Goal: Transaction & Acquisition: Purchase product/service

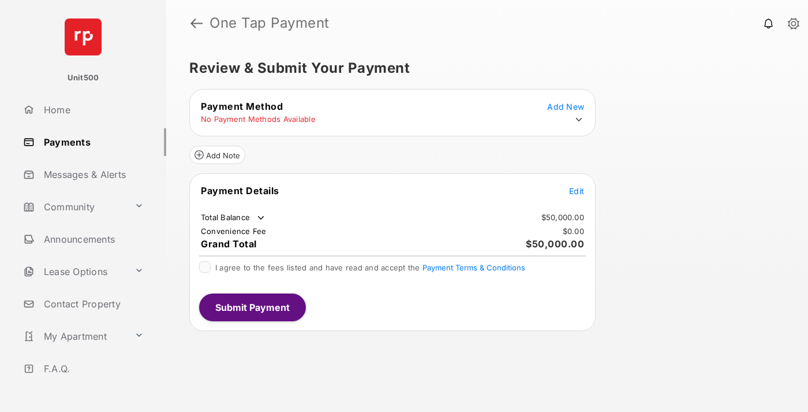
click at [577, 191] on span "Edit" at bounding box center [576, 191] width 15 height 10
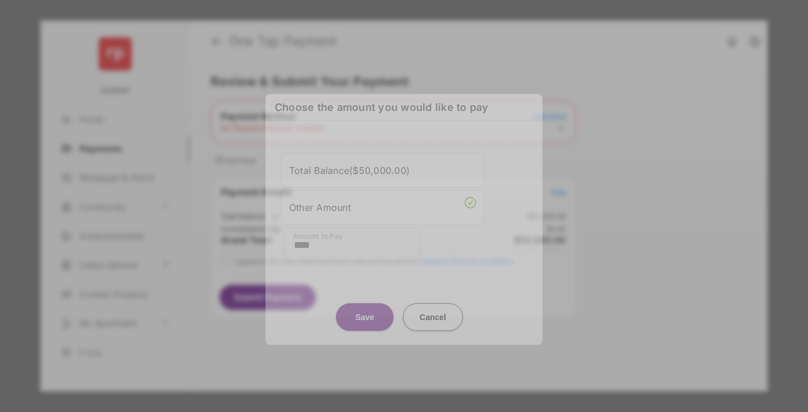
type input "****"
click at [365, 307] on button "Save" at bounding box center [365, 317] width 58 height 28
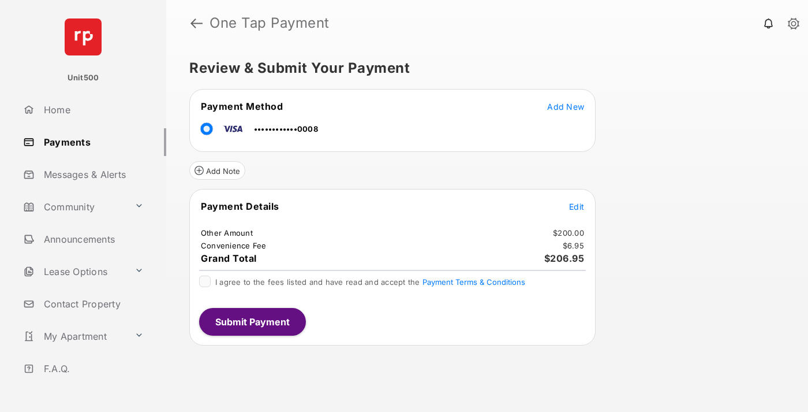
click at [577, 206] on span "Edit" at bounding box center [576, 206] width 15 height 10
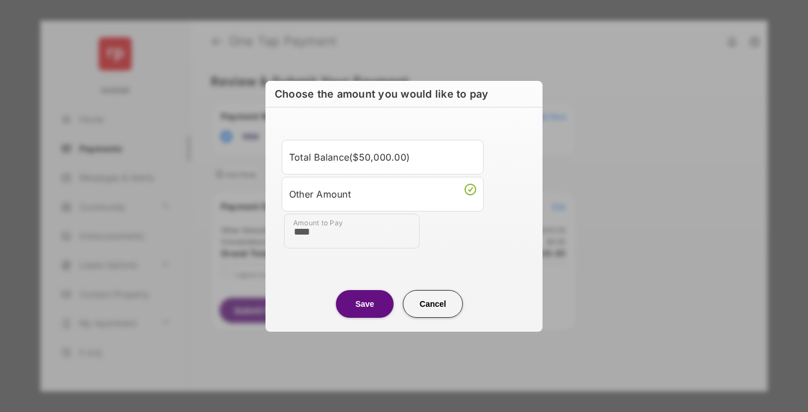
click at [365, 303] on button "Save" at bounding box center [365, 303] width 58 height 28
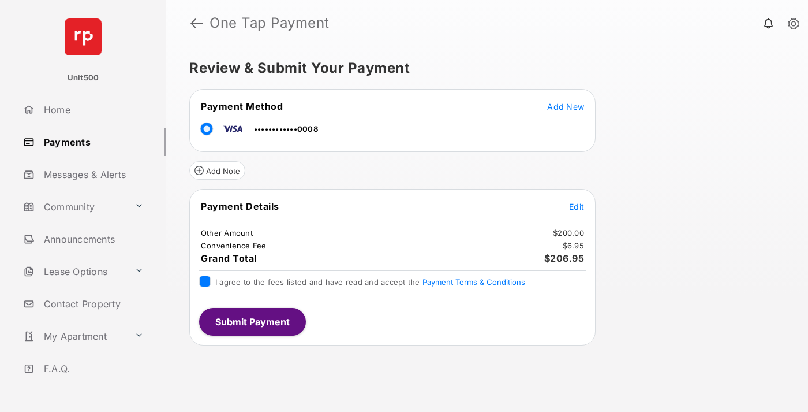
click at [252, 321] on button "Submit Payment" at bounding box center [252, 322] width 107 height 28
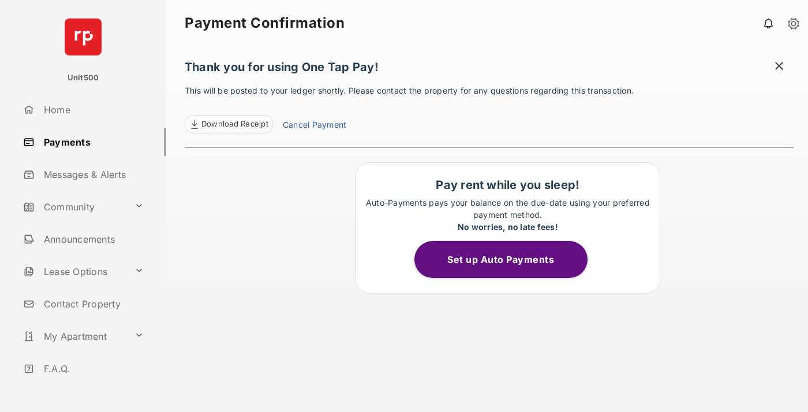
click at [779, 67] on span at bounding box center [780, 67] width 12 height 14
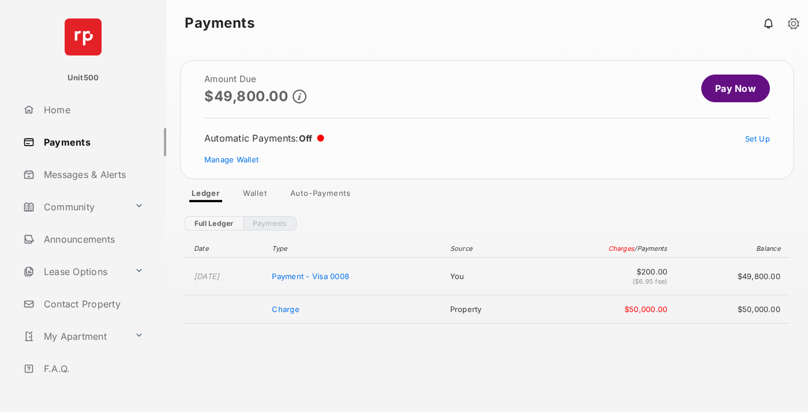
click at [232, 159] on link "Manage Wallet" at bounding box center [231, 159] width 54 height 9
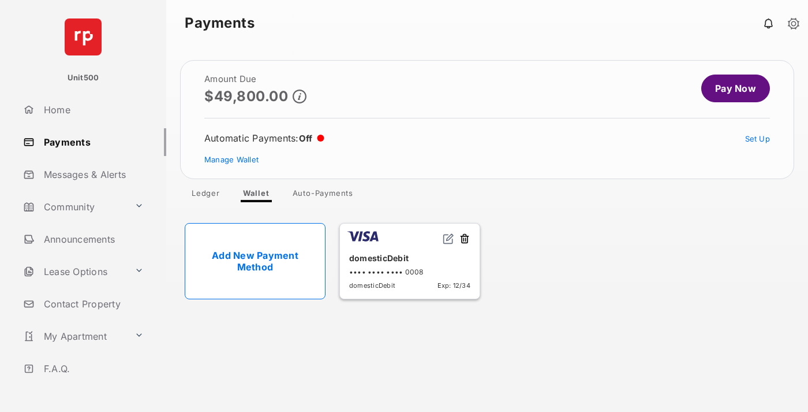
click at [465, 239] on button at bounding box center [465, 239] width 12 height 13
